Goal: Understand process/instructions: Learn how to perform a task or action

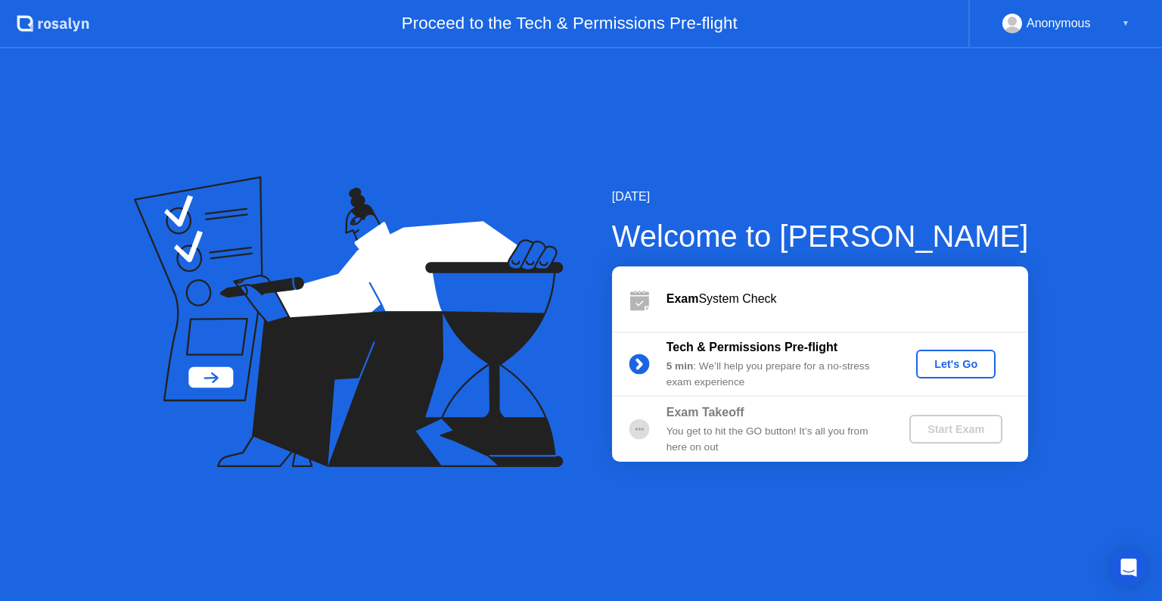
click at [968, 362] on div "Let's Go" at bounding box center [955, 364] width 67 height 12
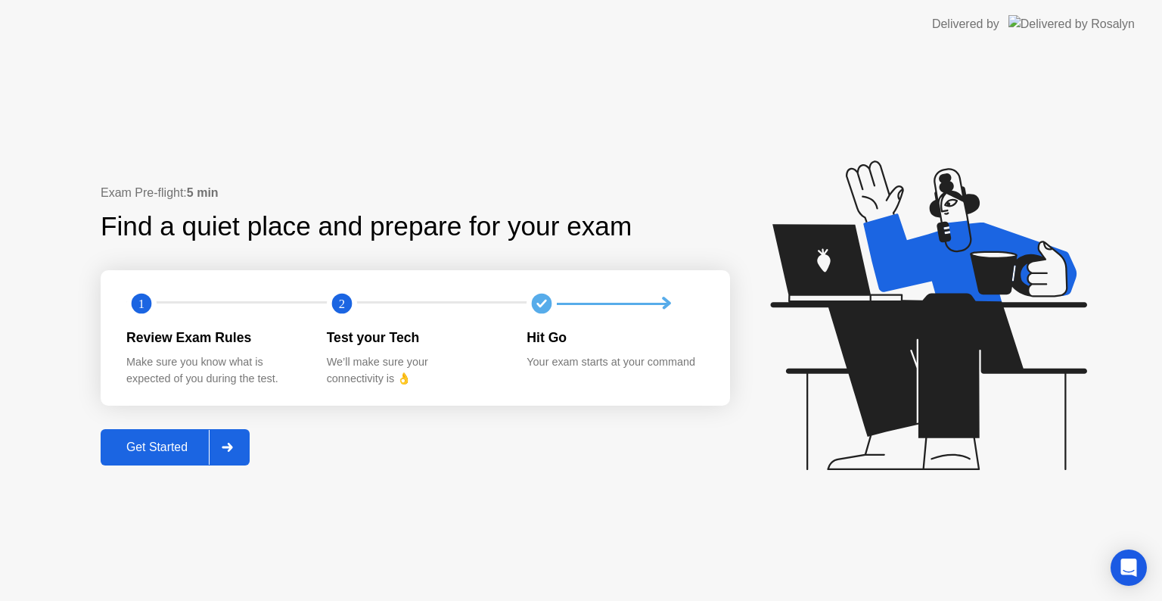
click at [166, 447] on div "Get Started" at bounding box center [157, 447] width 104 height 14
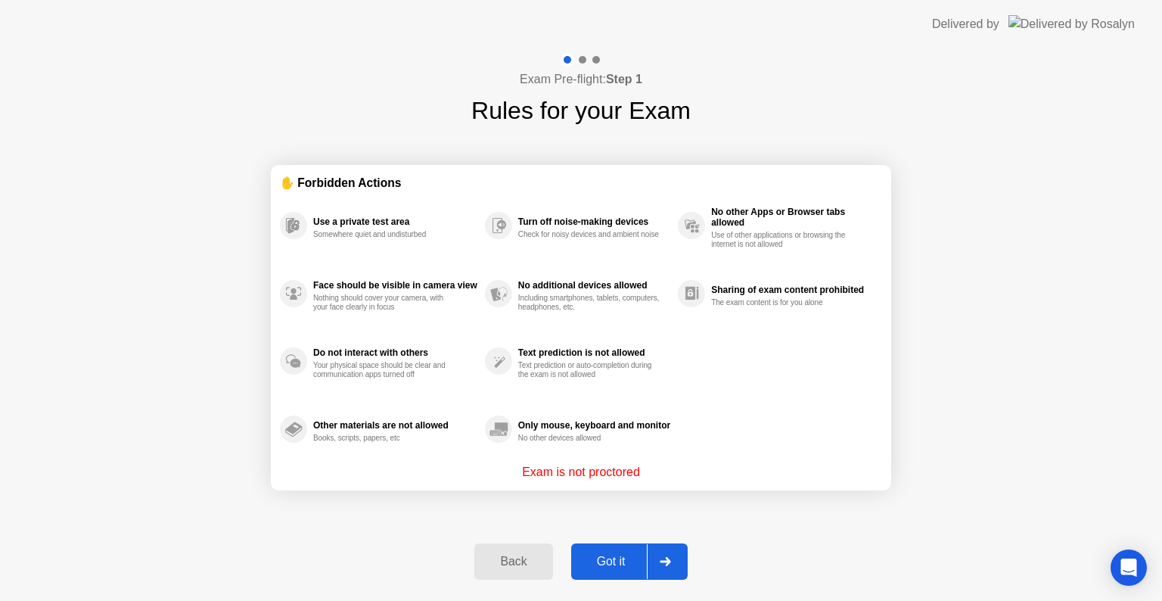
click at [611, 565] on div "Got it" at bounding box center [611, 562] width 71 height 14
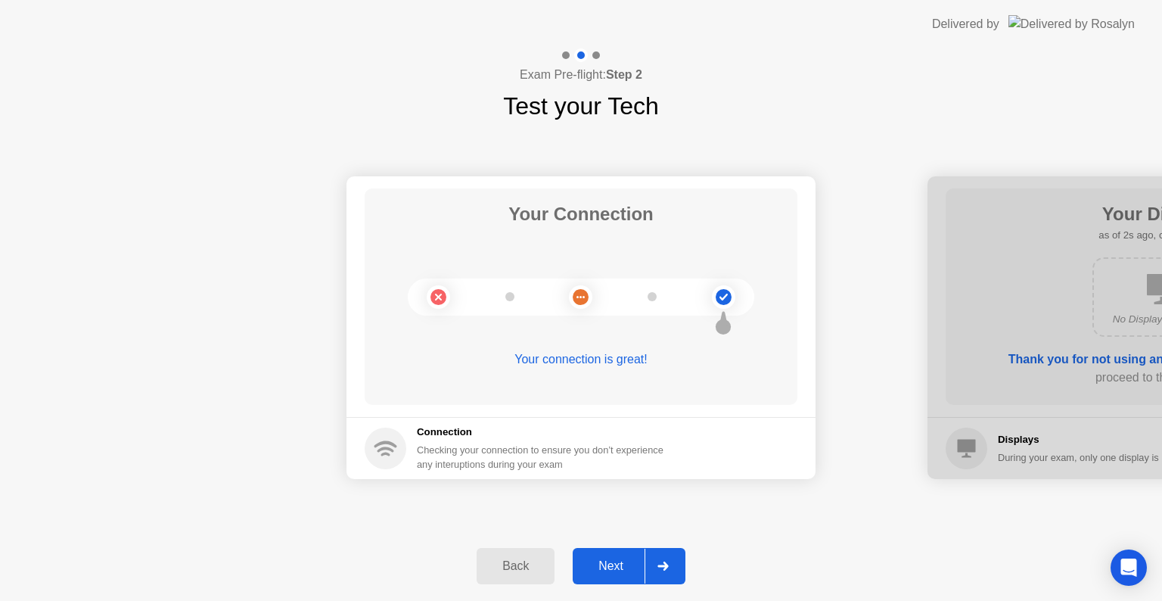
click at [611, 565] on div "Next" at bounding box center [610, 566] width 67 height 14
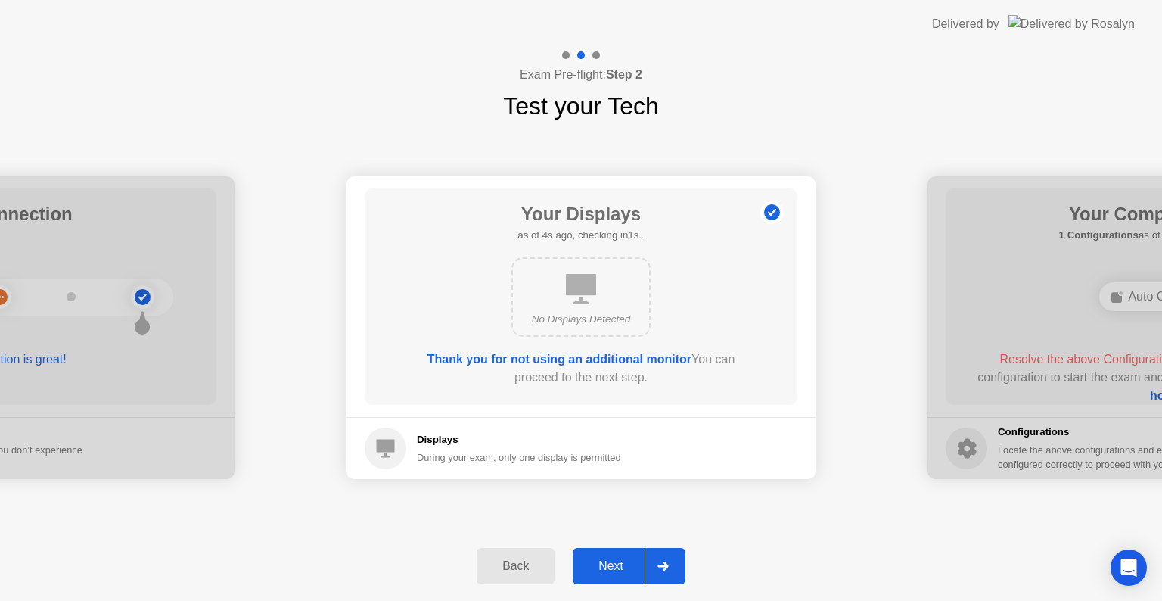
click at [611, 565] on div "Next" at bounding box center [610, 566] width 67 height 14
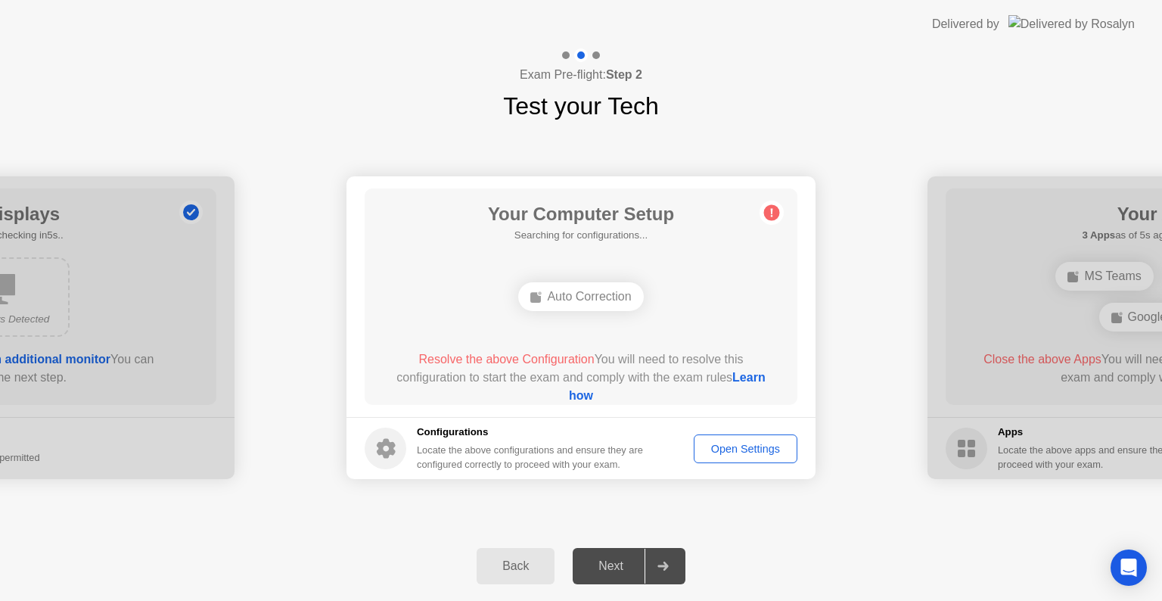
click at [735, 446] on div "Open Settings" at bounding box center [745, 449] width 93 height 12
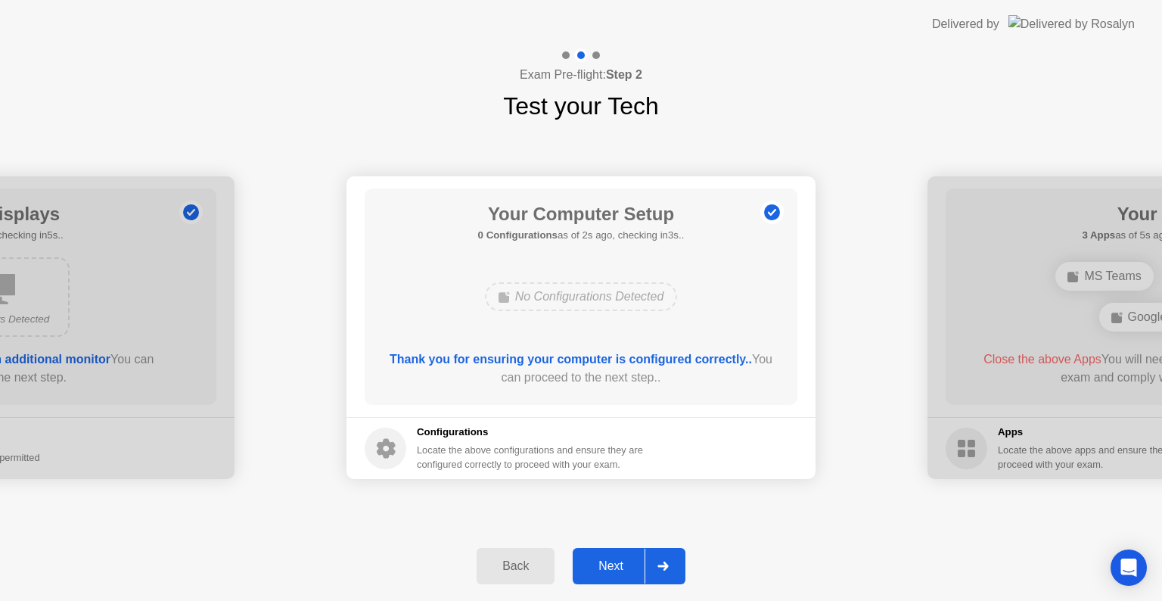
click at [605, 567] on div "Next" at bounding box center [610, 566] width 67 height 14
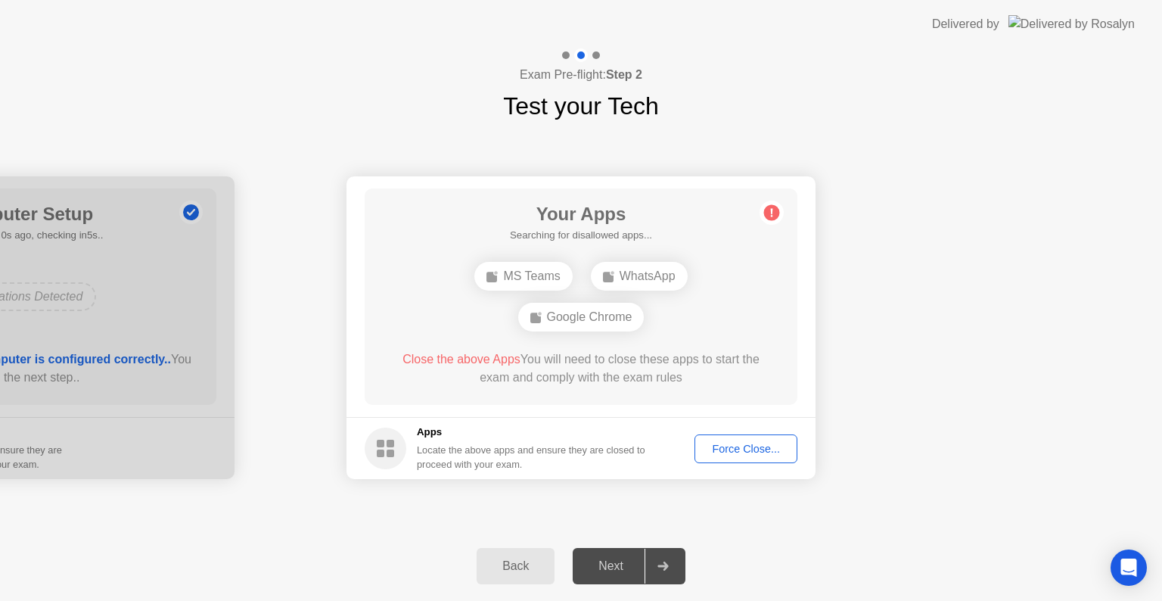
click at [527, 567] on div "Back" at bounding box center [515, 566] width 69 height 14
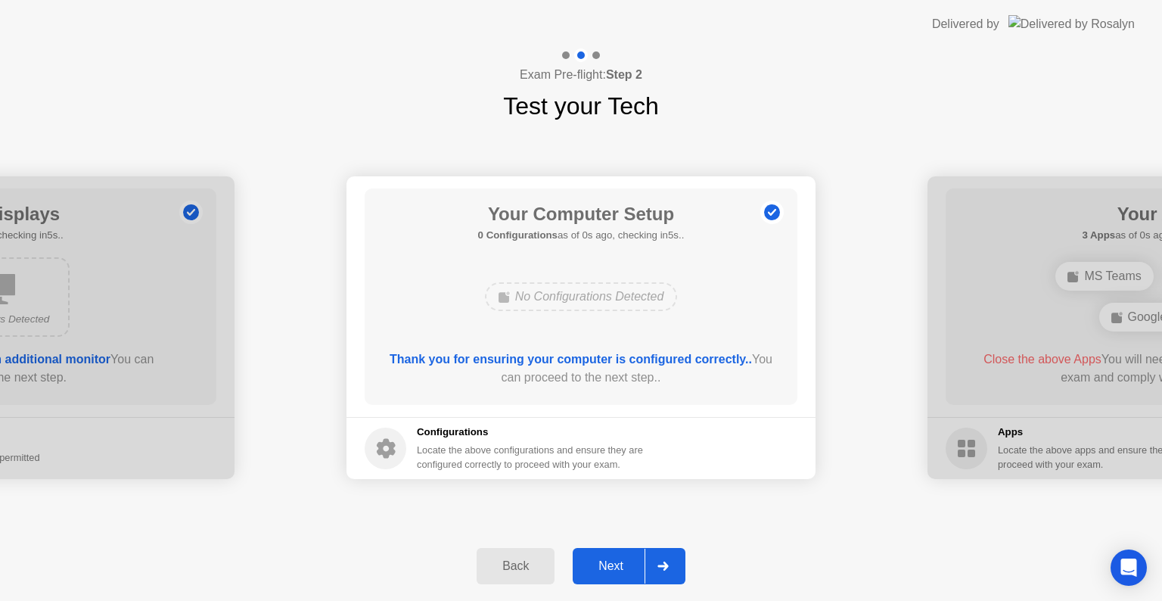
click at [606, 561] on div "Next" at bounding box center [610, 566] width 67 height 14
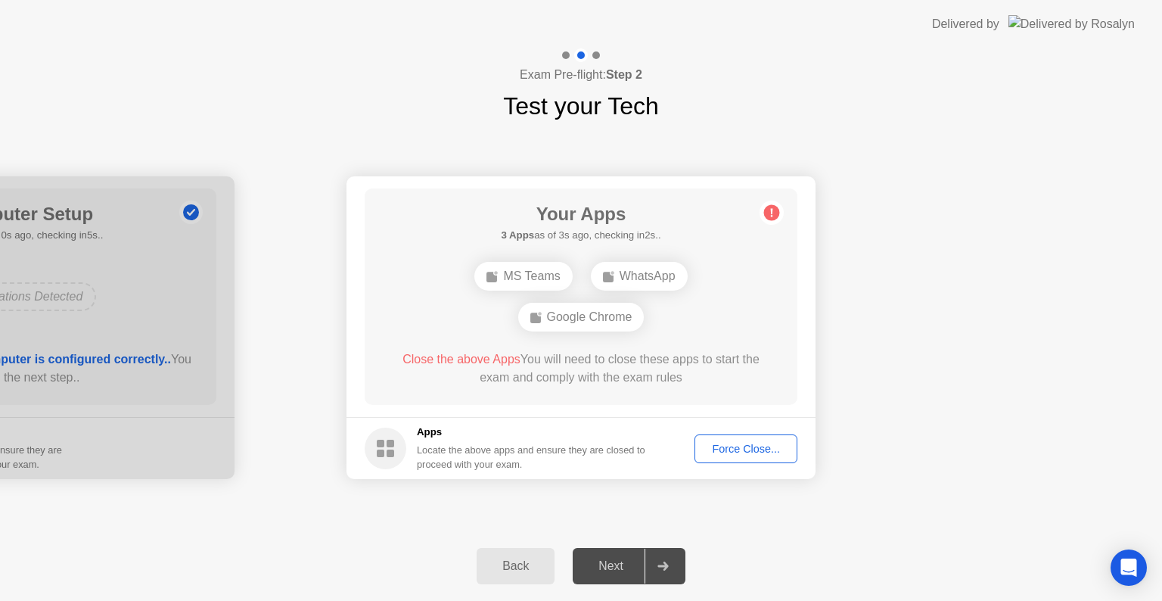
click at [524, 559] on div "Back" at bounding box center [515, 566] width 69 height 14
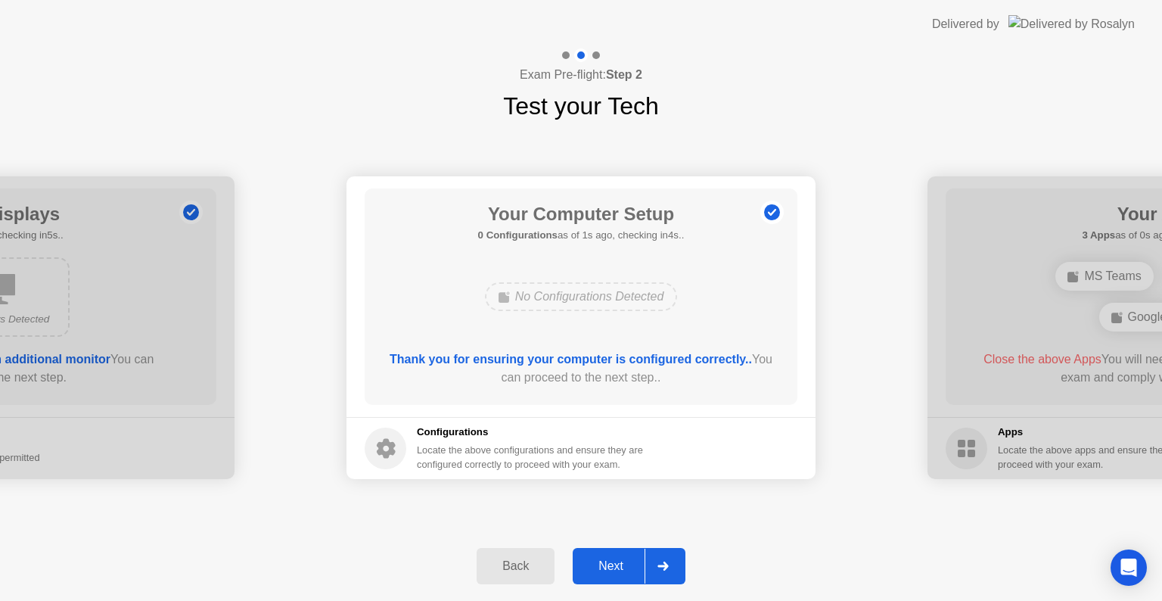
click at [540, 568] on div "Back" at bounding box center [515, 566] width 69 height 14
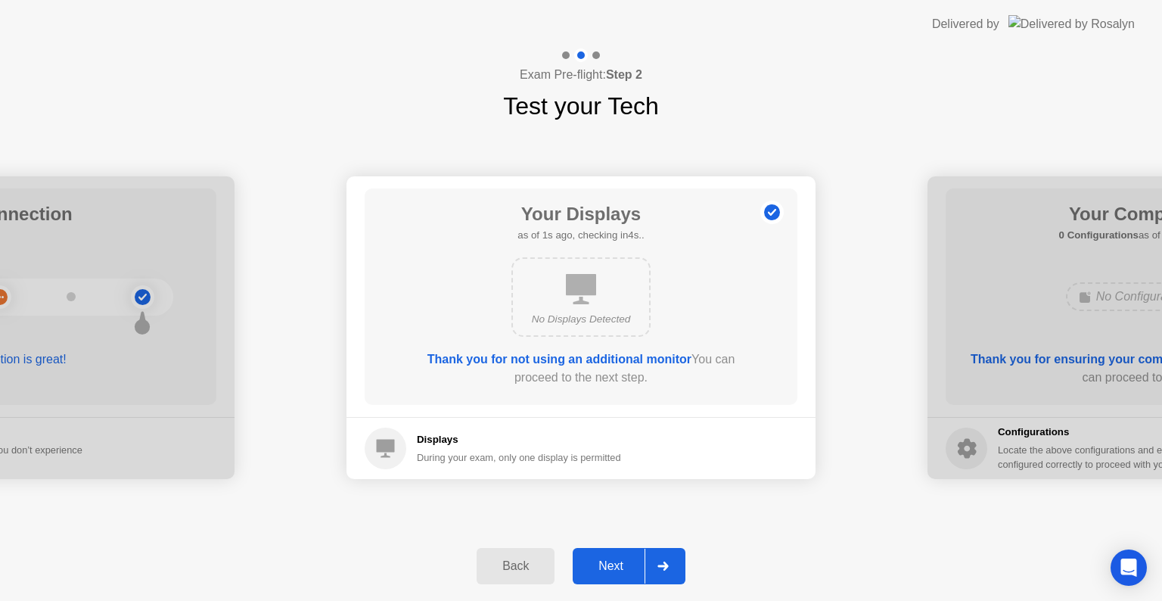
click at [612, 572] on div "Next" at bounding box center [610, 566] width 67 height 14
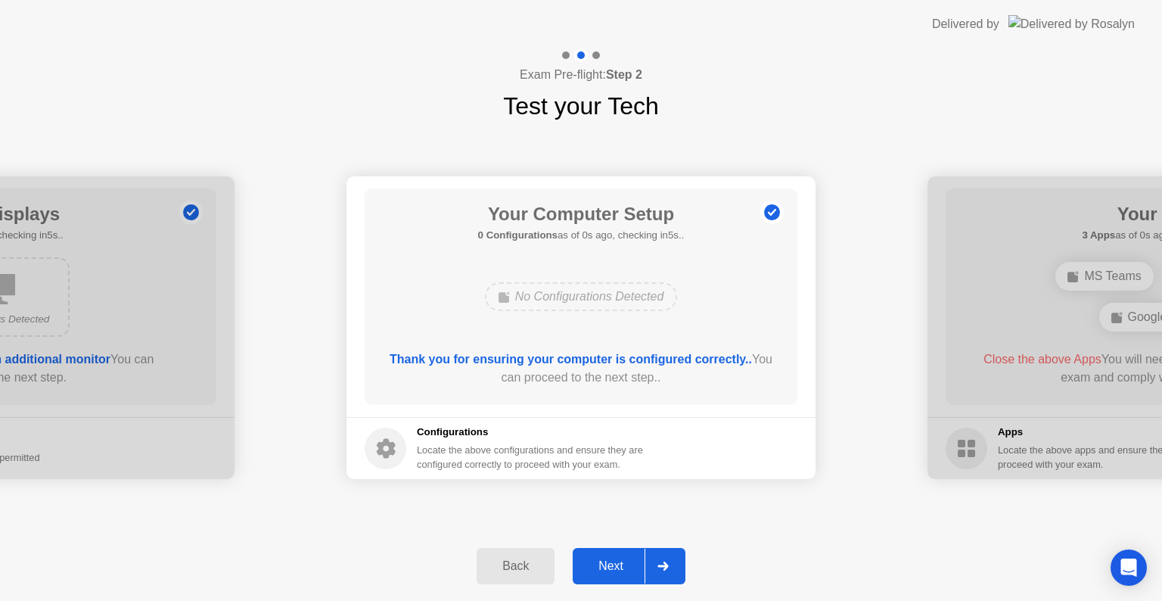
click at [612, 572] on div "Next" at bounding box center [610, 566] width 67 height 14
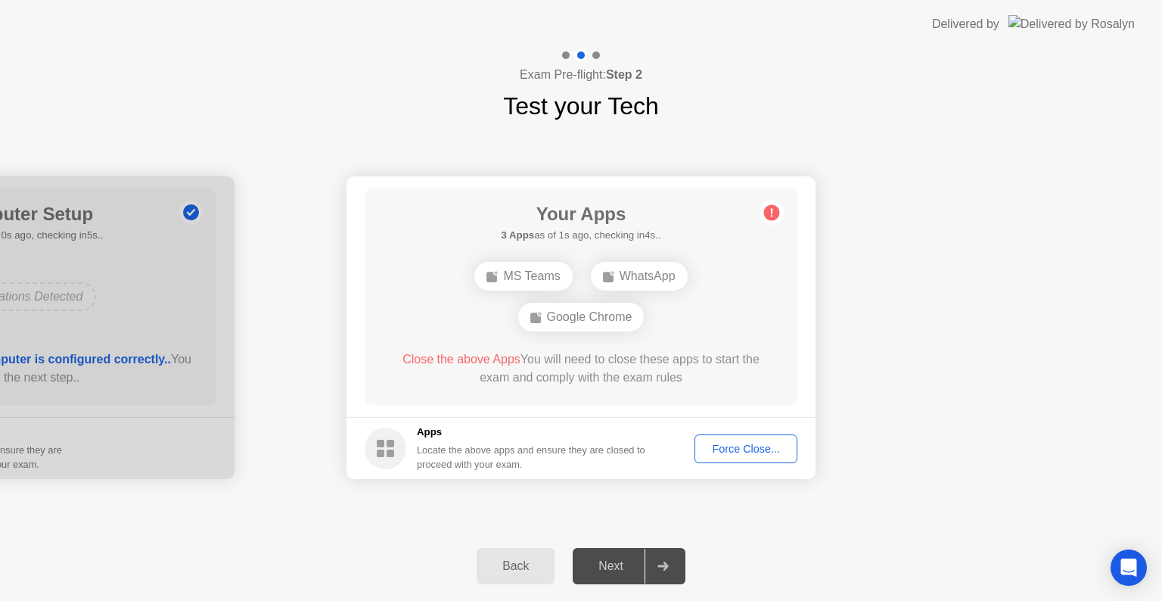
click at [766, 452] on div "Force Close..." at bounding box center [746, 449] width 92 height 12
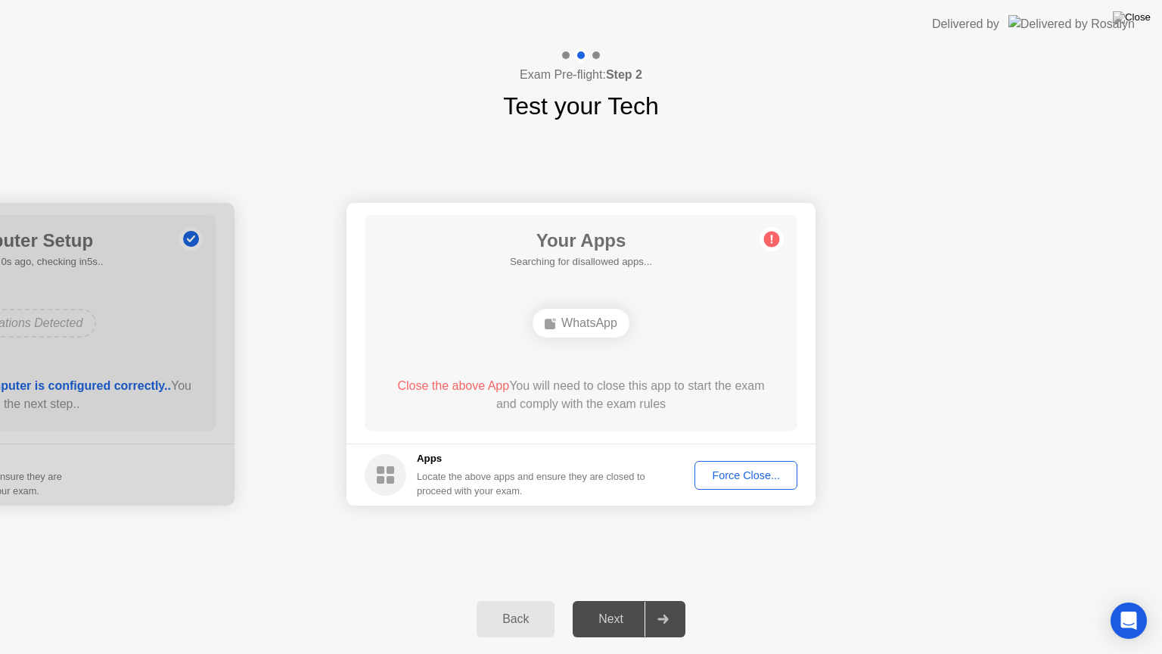
click at [740, 477] on div "Force Close..." at bounding box center [746, 475] width 92 height 12
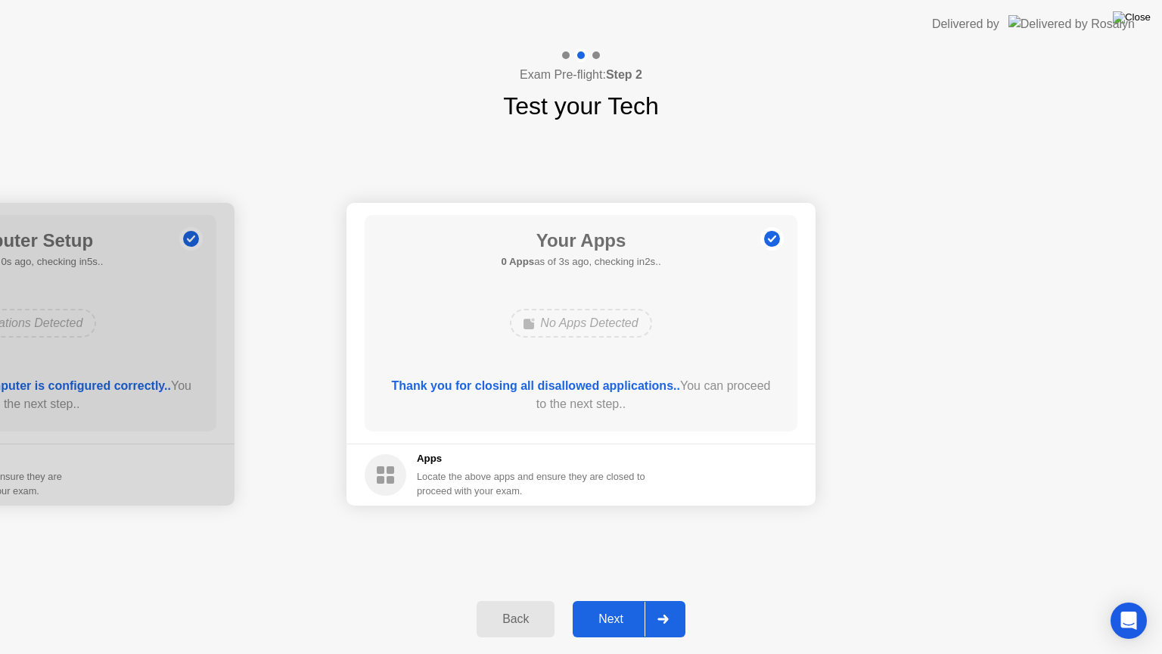
click at [1138, 16] on img at bounding box center [1132, 17] width 38 height 12
